Goal: Find specific page/section: Find specific page/section

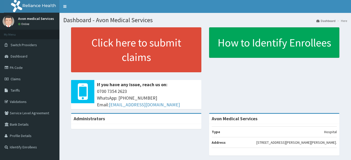
click at [51, 70] on link "PA Code" at bounding box center [29, 67] width 59 height 11
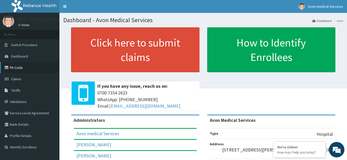
click at [21, 69] on link "PA Code" at bounding box center [29, 67] width 59 height 11
click at [26, 70] on link "PA Code" at bounding box center [29, 67] width 59 height 11
